Goal: Transaction & Acquisition: Obtain resource

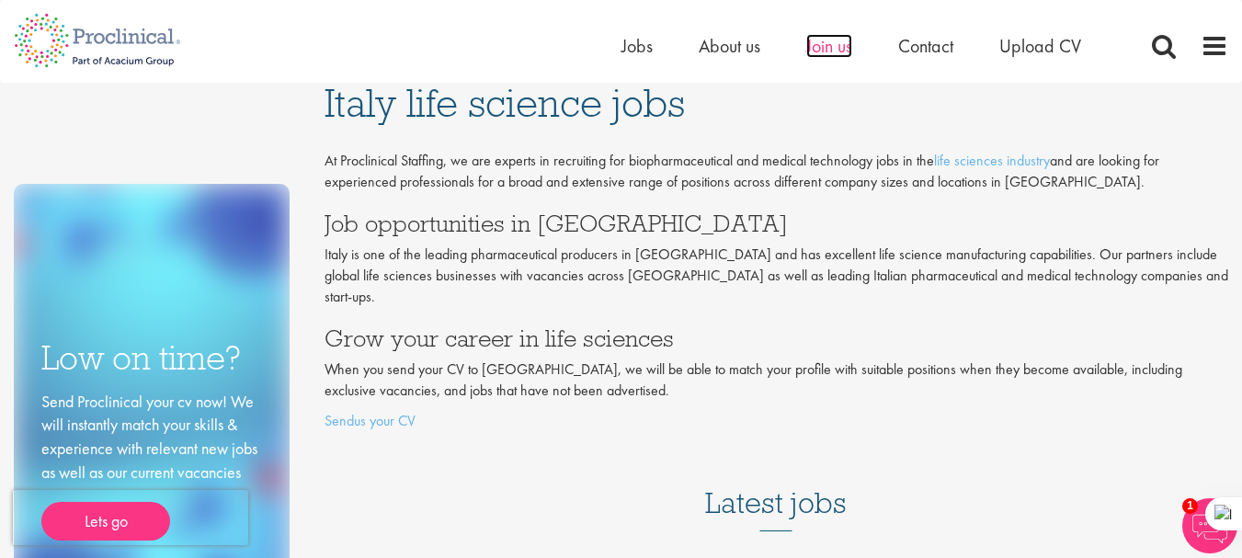
click at [819, 50] on span "Join us" at bounding box center [829, 46] width 46 height 24
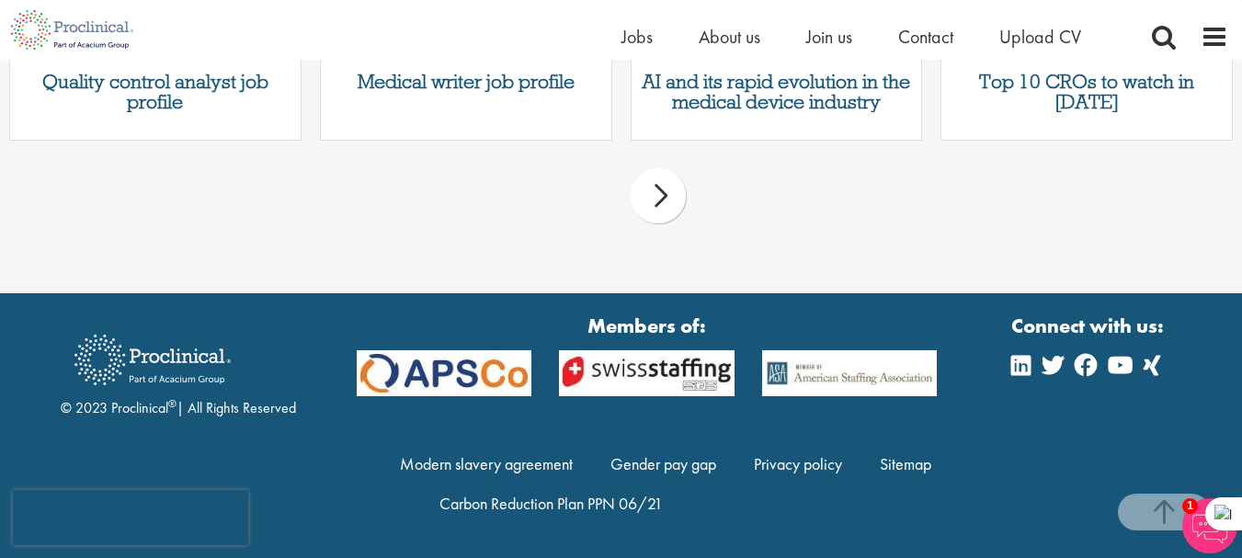
scroll to position [2319, 0]
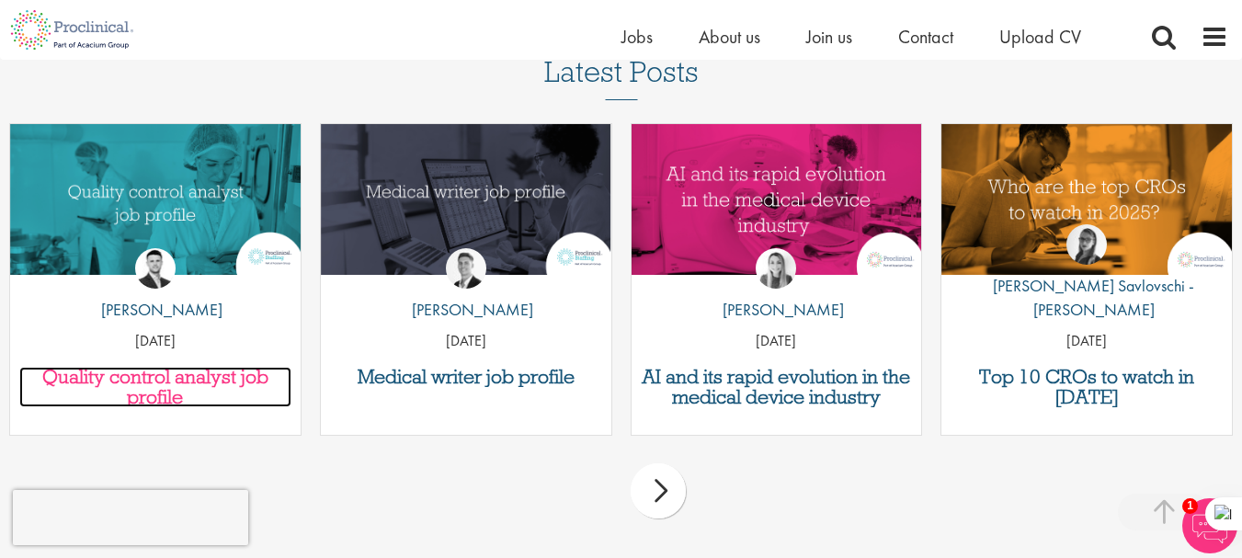
click at [182, 399] on h3 "Quality control analyst job profile" at bounding box center [155, 387] width 272 height 40
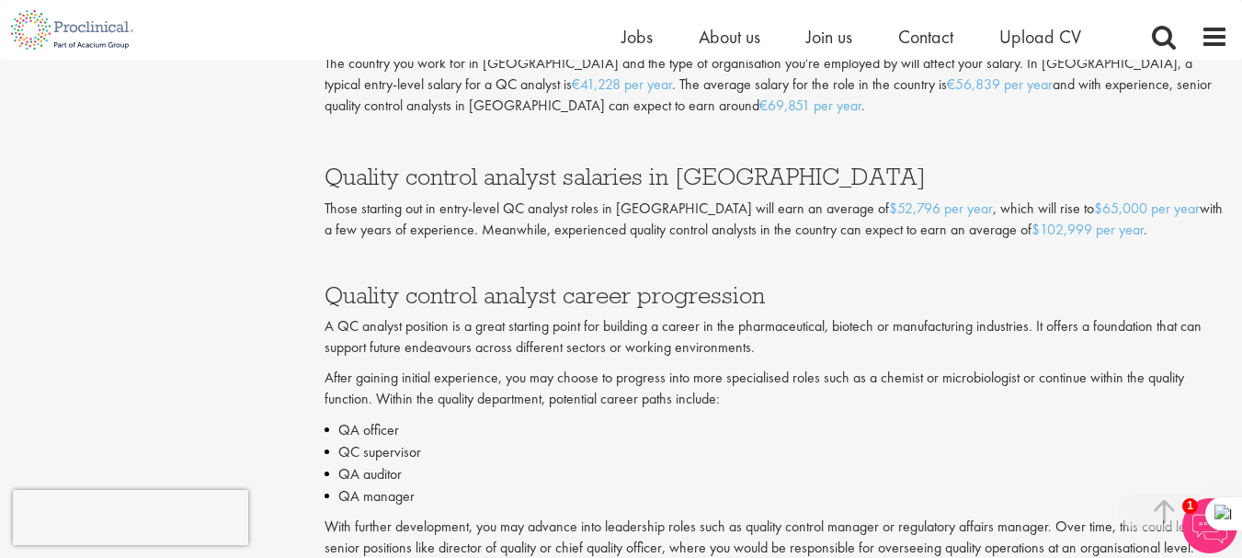
scroll to position [3604, 0]
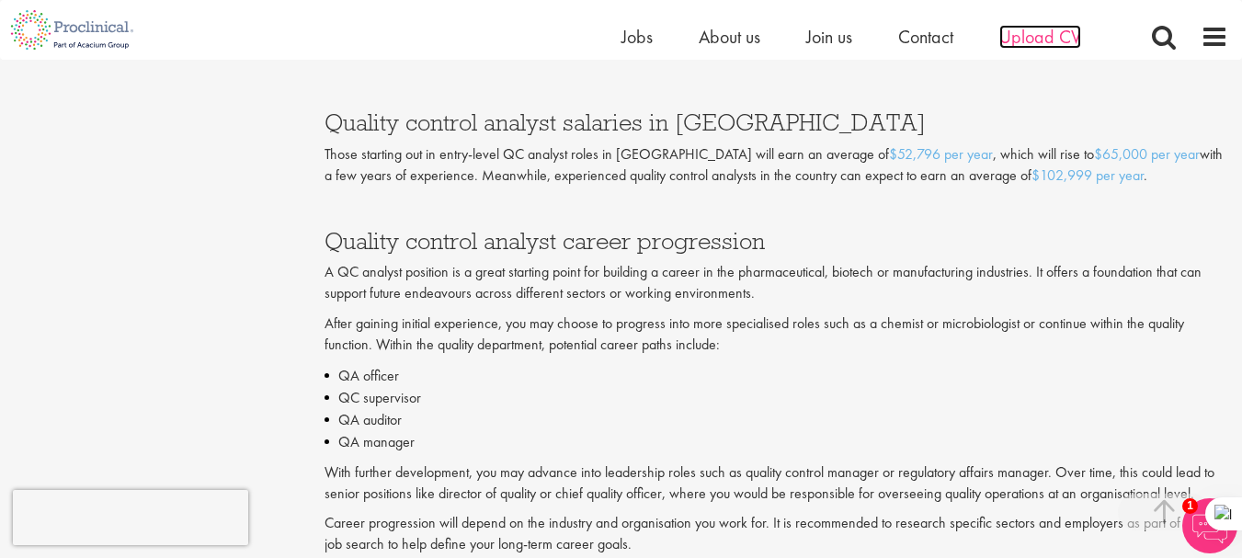
click at [1060, 38] on span "Upload CV" at bounding box center [1040, 37] width 82 height 24
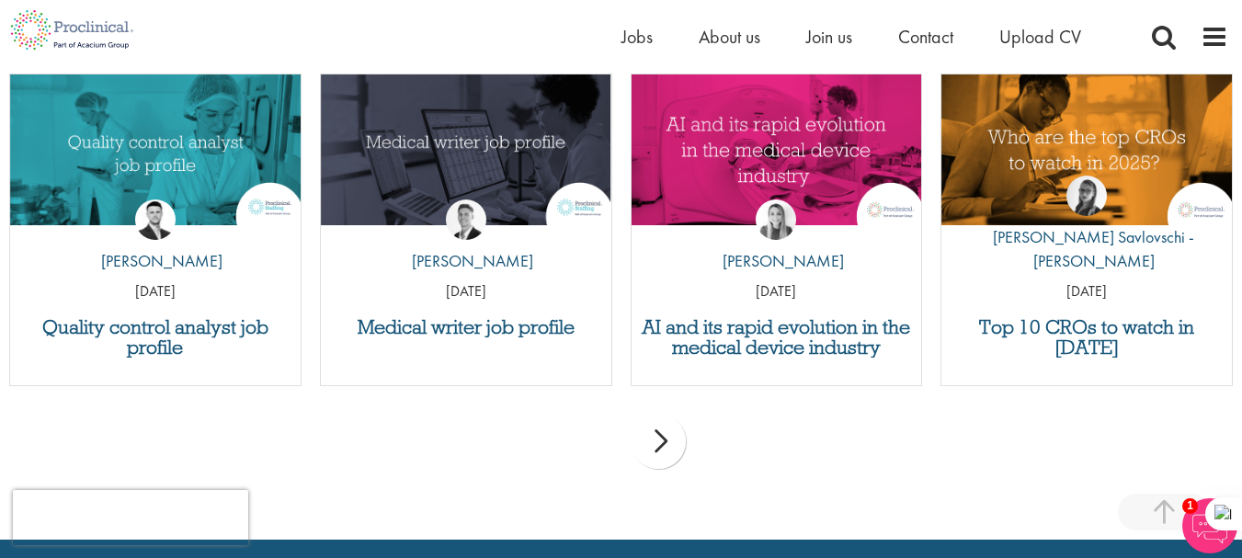
scroll to position [1886, 0]
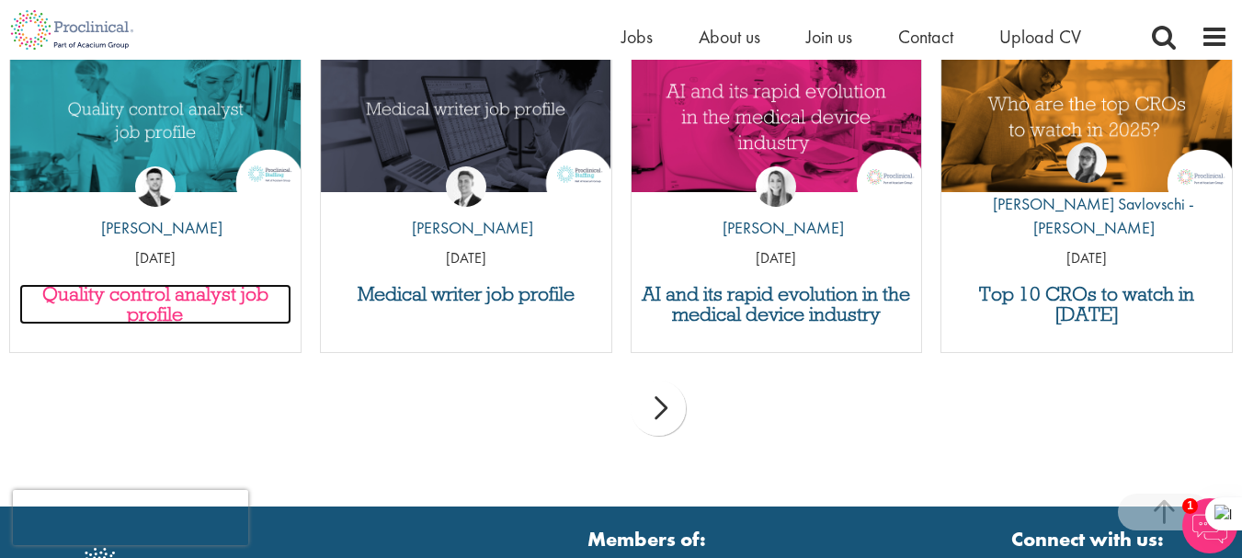
click at [180, 298] on h3 "Quality control analyst job profile" at bounding box center [155, 304] width 272 height 40
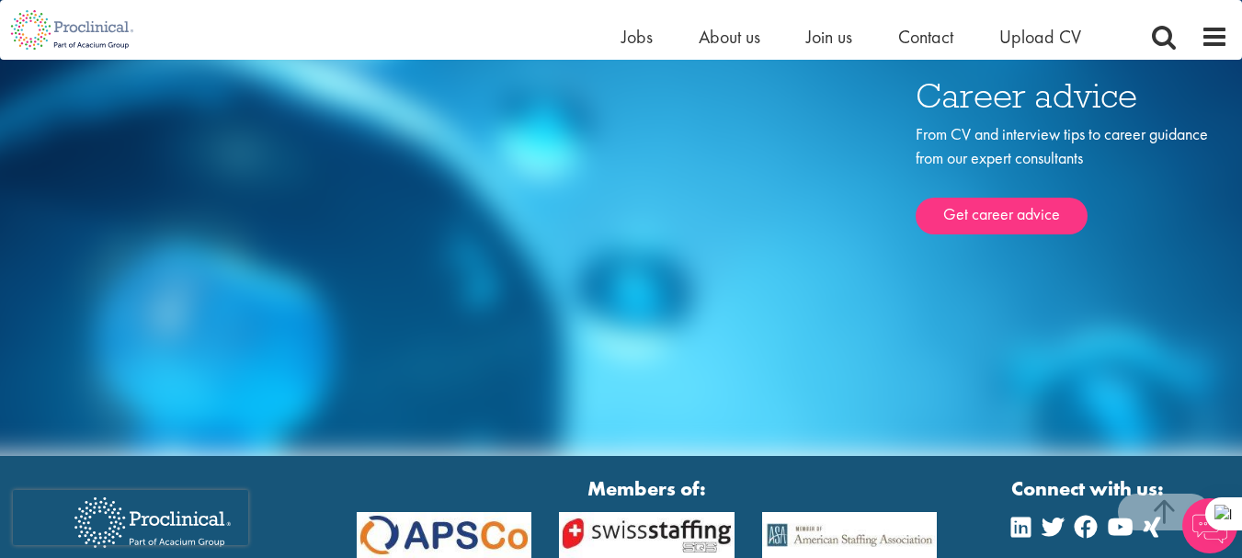
scroll to position [5589, 0]
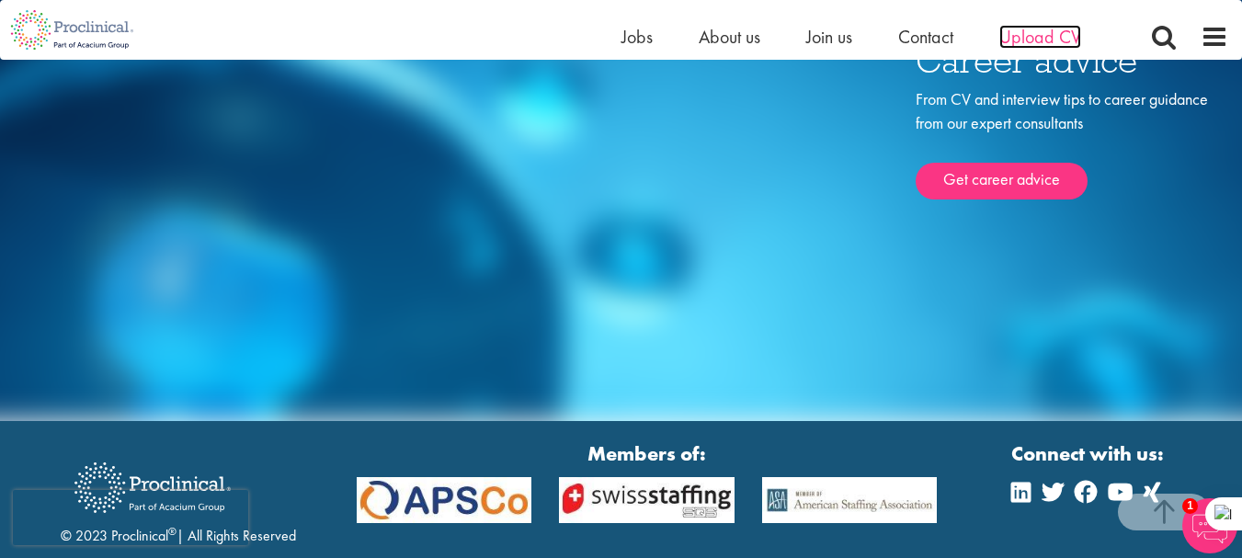
click at [1030, 36] on span "Upload CV" at bounding box center [1040, 37] width 82 height 24
